Goal: Task Accomplishment & Management: Manage account settings

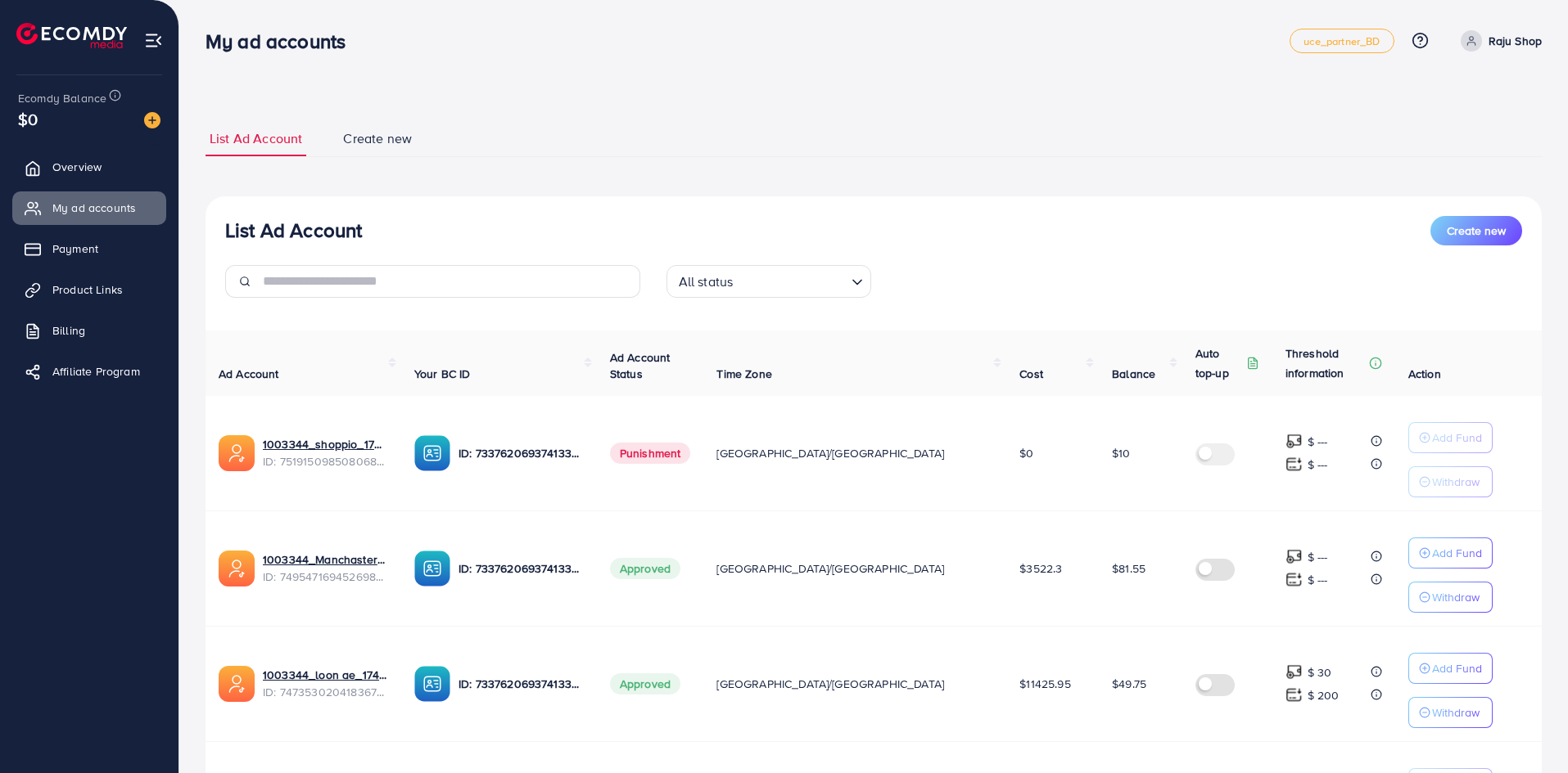
scroll to position [202, 0]
click at [149, 125] on img at bounding box center [152, 120] width 16 height 16
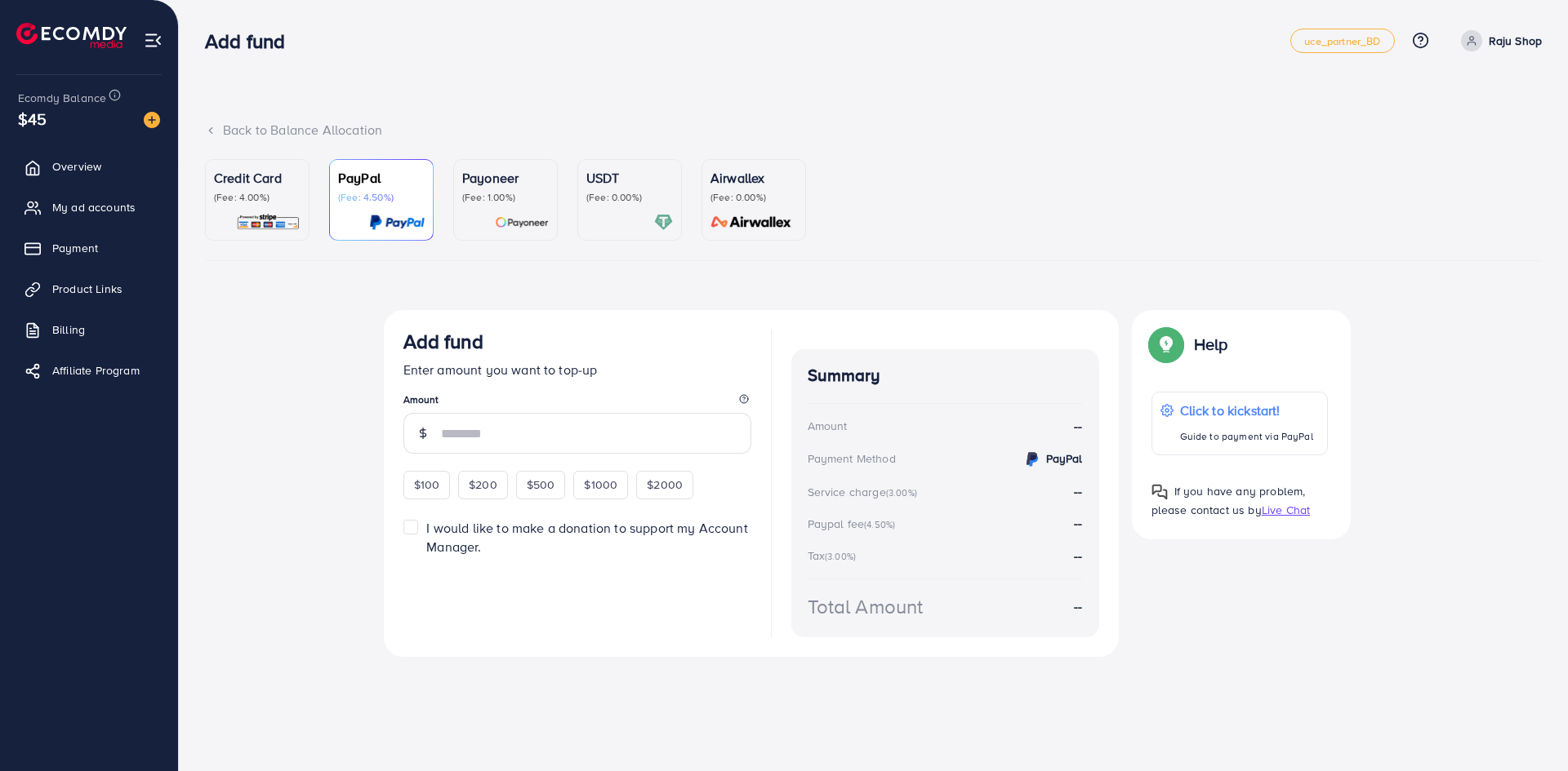
click at [241, 173] on p "Credit Card" at bounding box center [257, 177] width 87 height 19
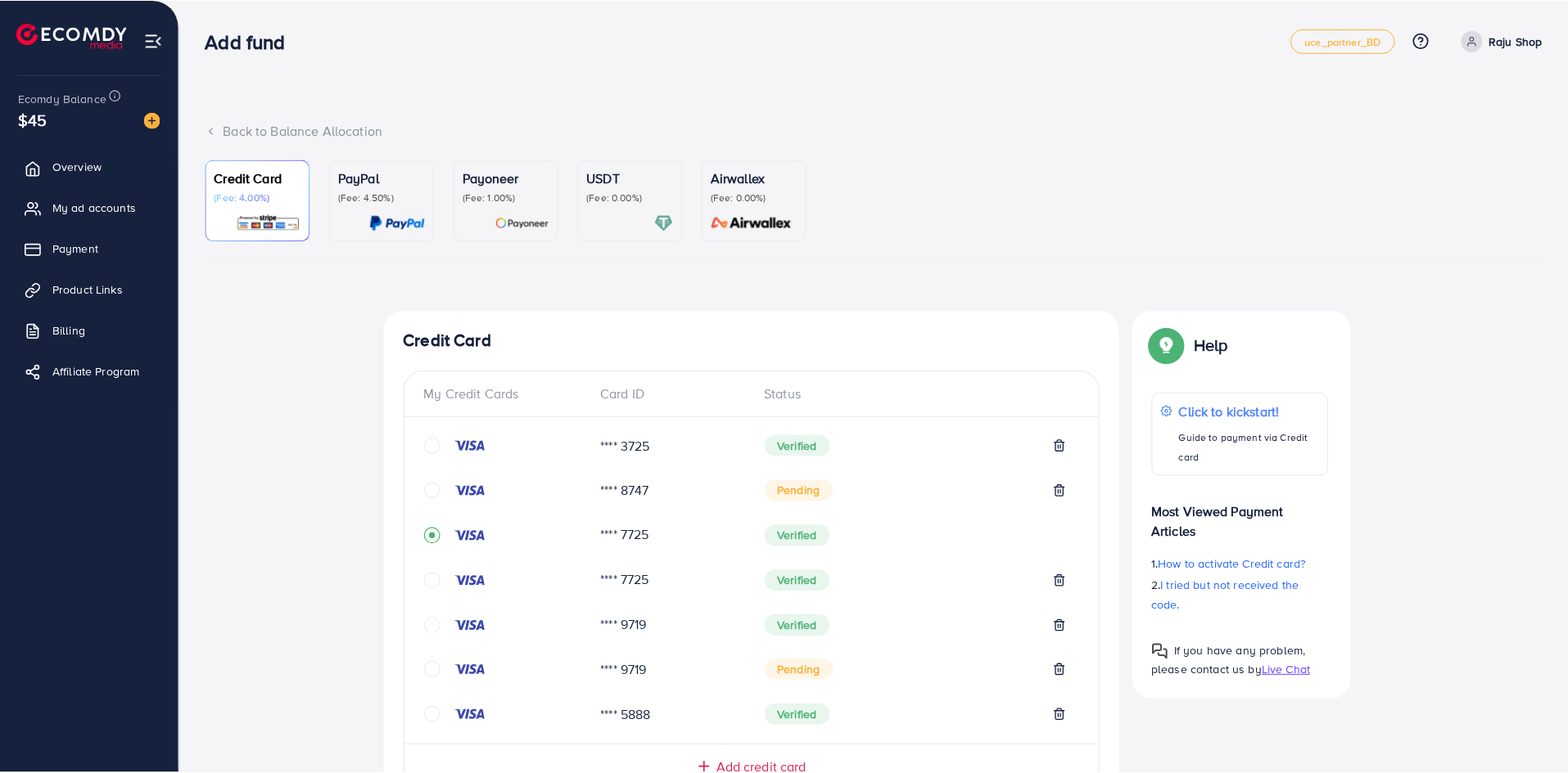
scroll to position [514, 0]
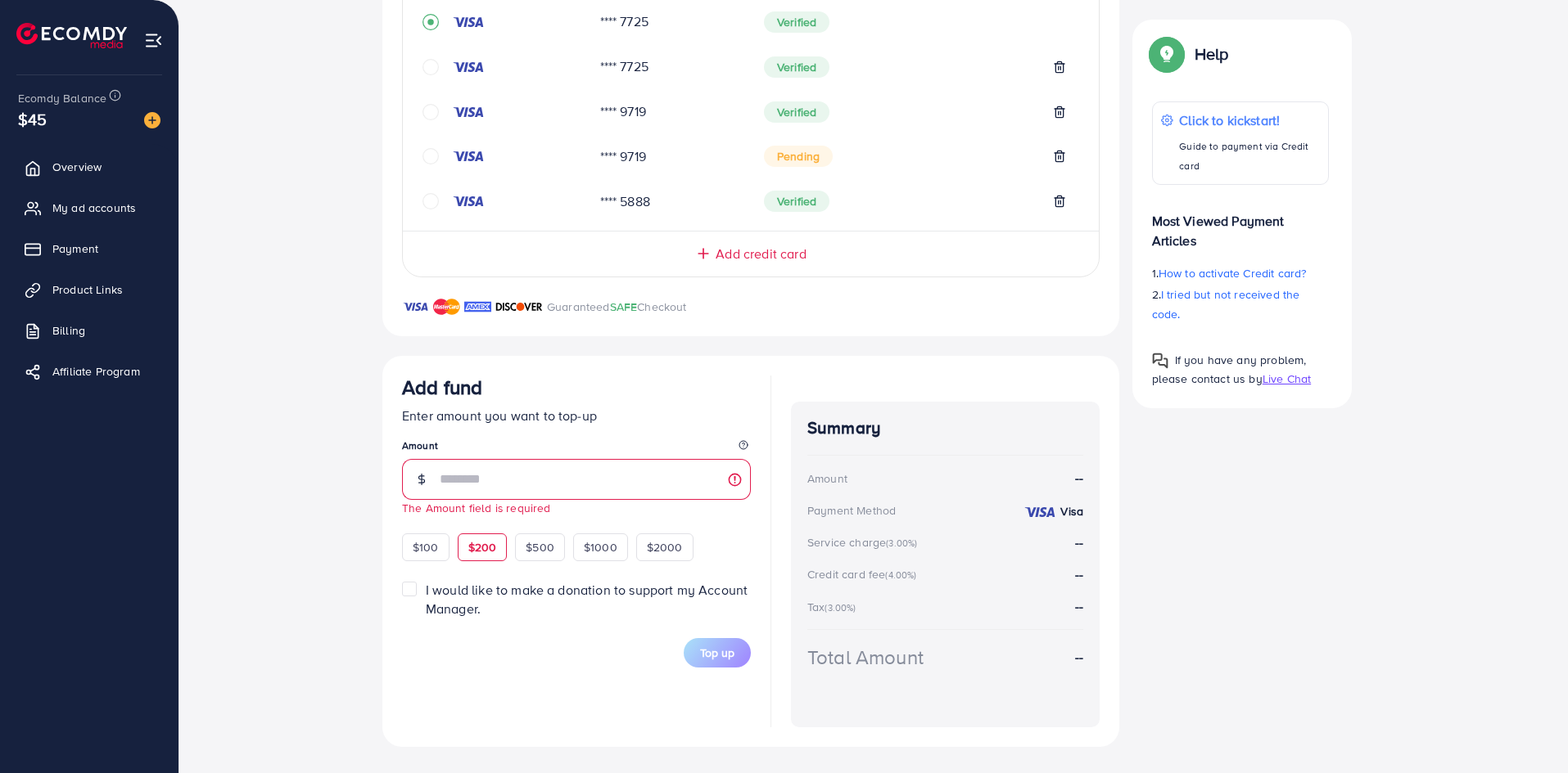
click at [489, 525] on div "Add fund Enter amount you want to top-up Amount The Amount field is required $1…" at bounding box center [576, 468] width 349 height 186
click at [479, 471] on input "number" at bounding box center [595, 479] width 311 height 41
click at [482, 539] on span "$200" at bounding box center [483, 546] width 29 height 16
type input "***"
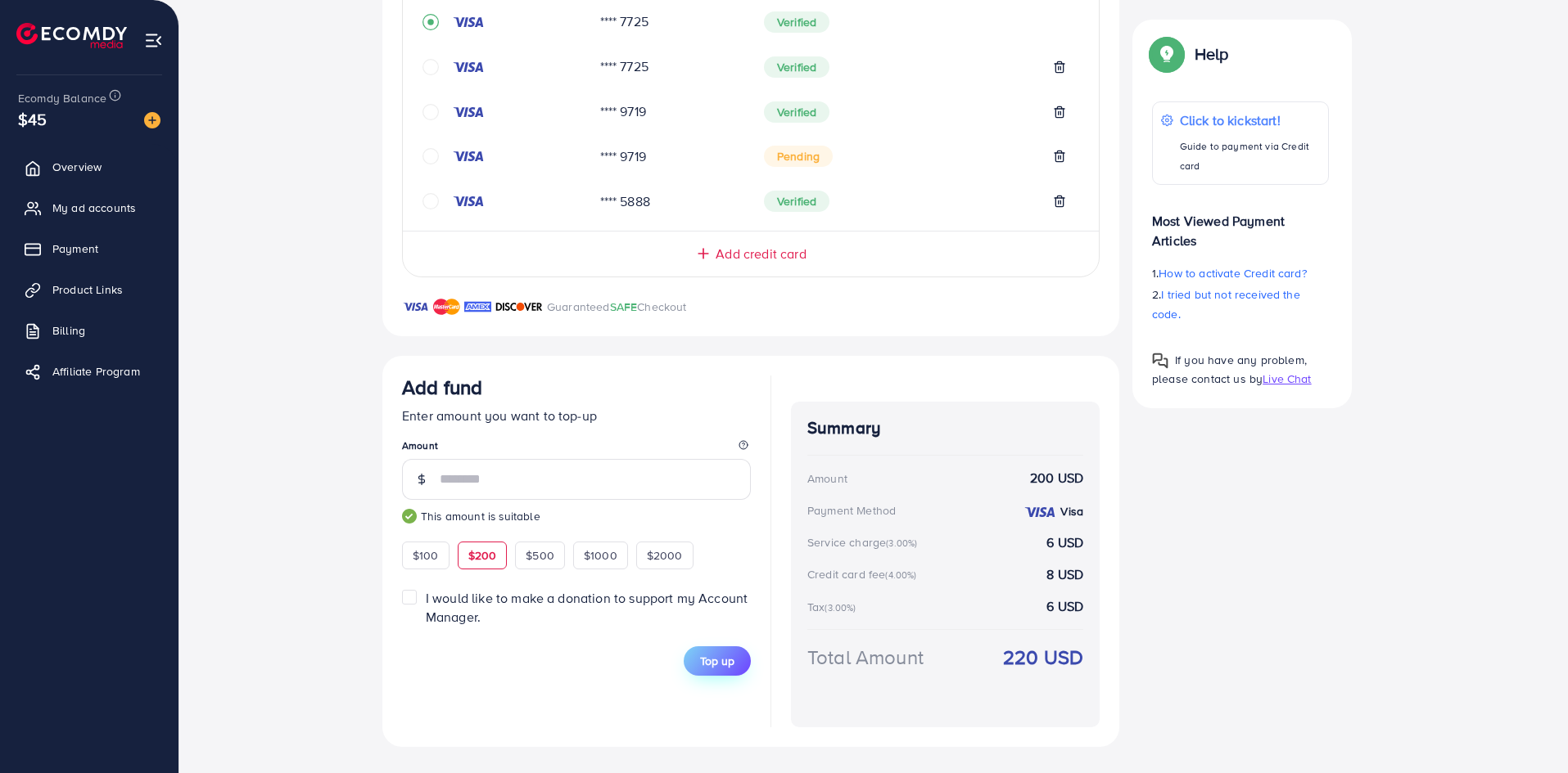
click at [730, 669] on span "Top up" at bounding box center [717, 660] width 35 height 16
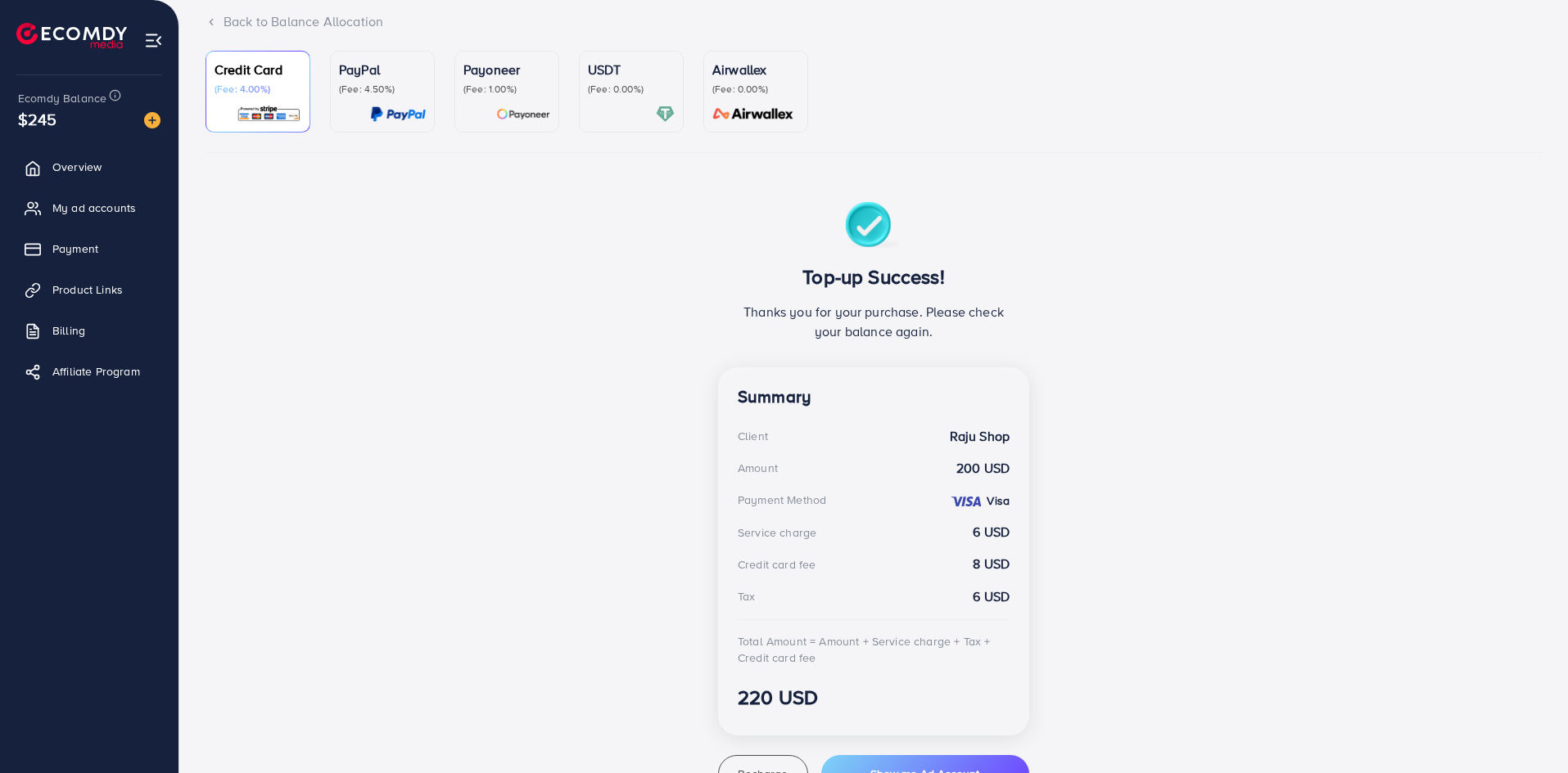
scroll to position [200, 0]
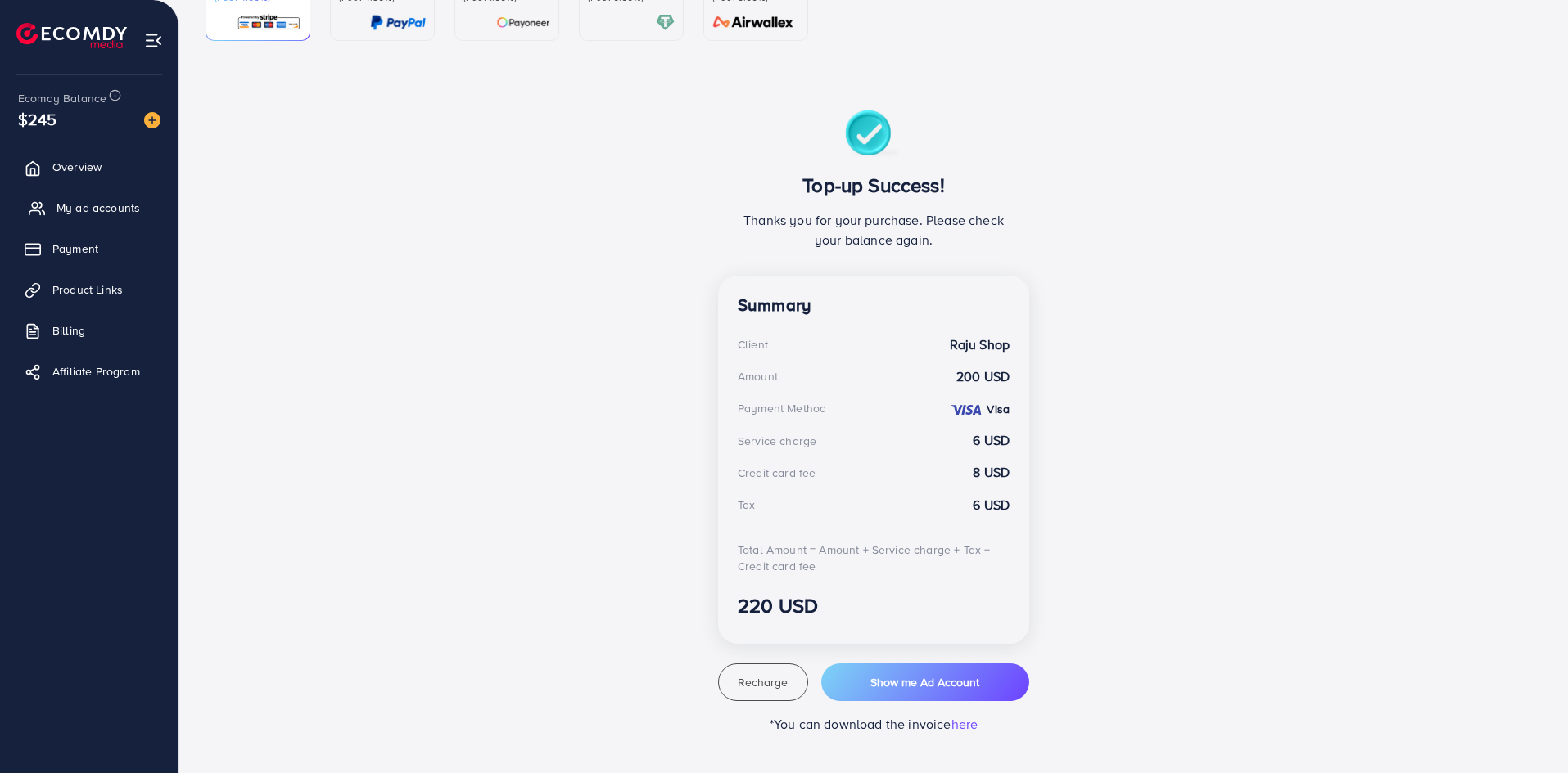
click at [90, 197] on link "My ad accounts" at bounding box center [89, 207] width 154 height 33
